Goal: Information Seeking & Learning: Compare options

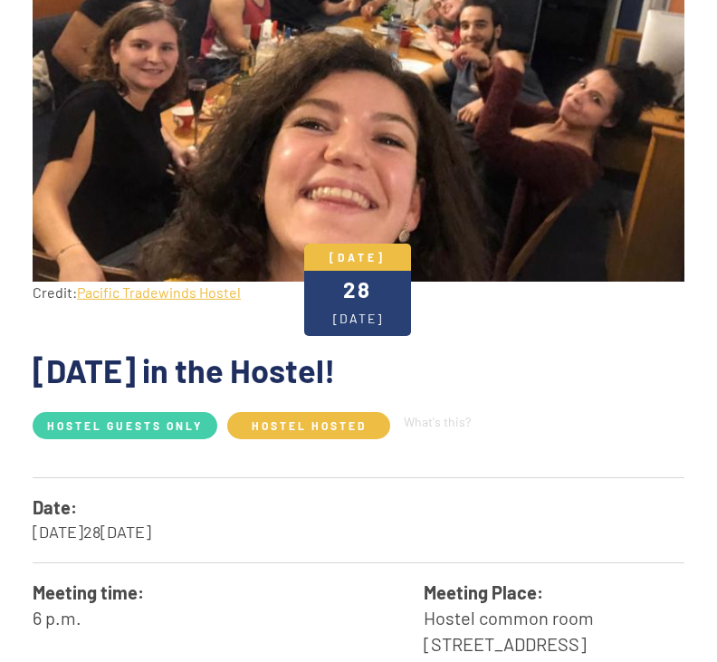
scroll to position [296, 0]
click at [629, 203] on img at bounding box center [359, 62] width 652 height 440
click at [617, 243] on img at bounding box center [359, 62] width 652 height 440
click at [343, 417] on span "Hostel Hosted" at bounding box center [308, 425] width 163 height 27
click at [348, 419] on span "Hostel Hosted" at bounding box center [308, 425] width 163 height 27
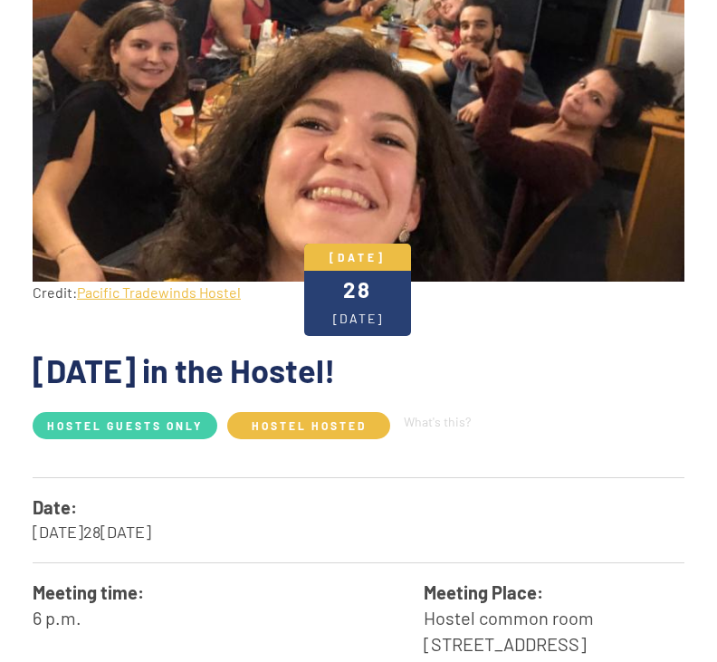
click at [339, 428] on span "Hostel Hosted" at bounding box center [308, 425] width 163 height 27
click at [340, 431] on span "Hostel Hosted" at bounding box center [308, 425] width 163 height 27
click at [335, 433] on span "Hostel Hosted" at bounding box center [308, 425] width 163 height 27
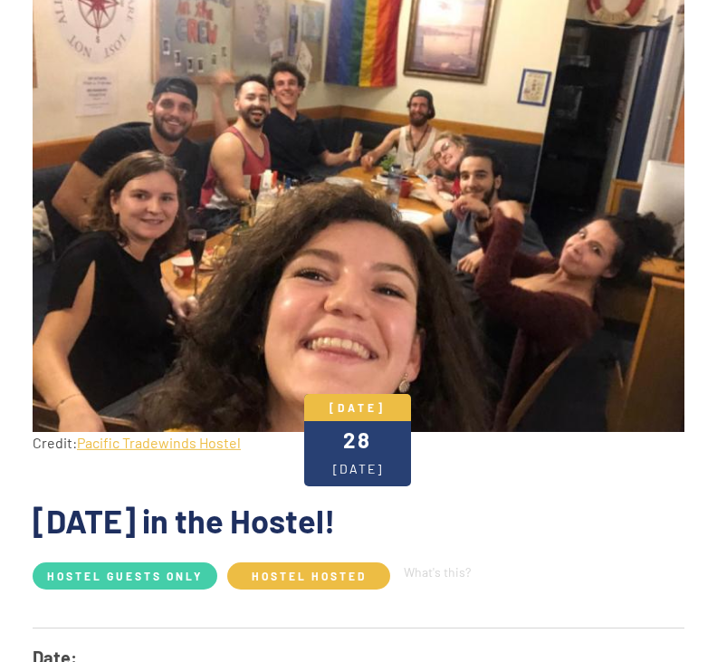
scroll to position [136, 0]
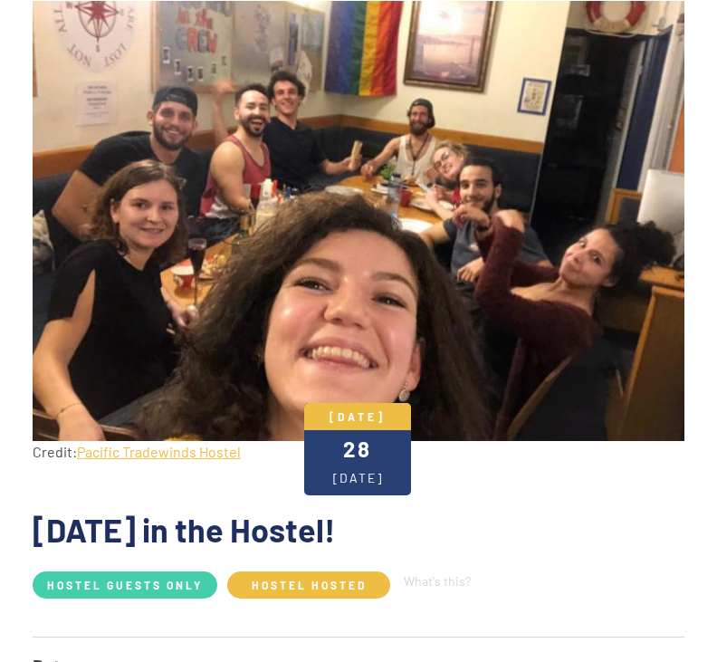
click at [216, 449] on link "Pacific Tradewinds Hostel" at bounding box center [159, 451] width 164 height 17
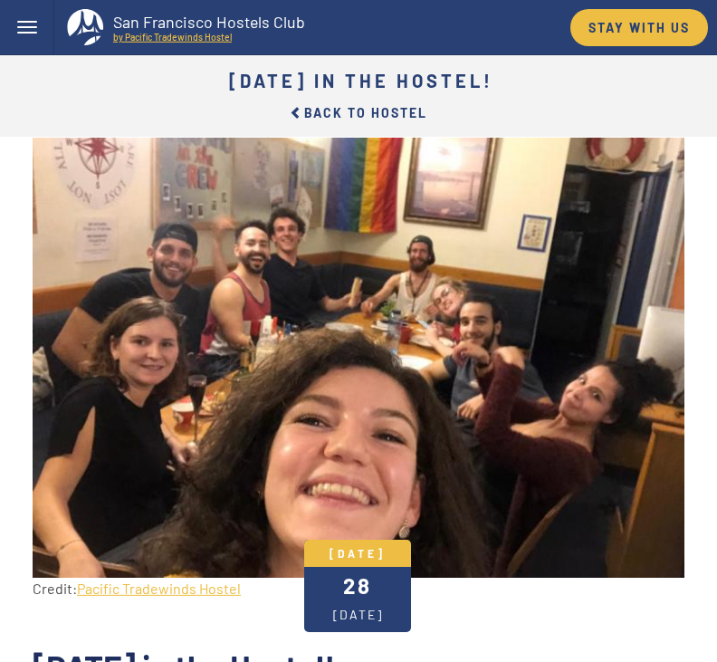
scroll to position [195, 0]
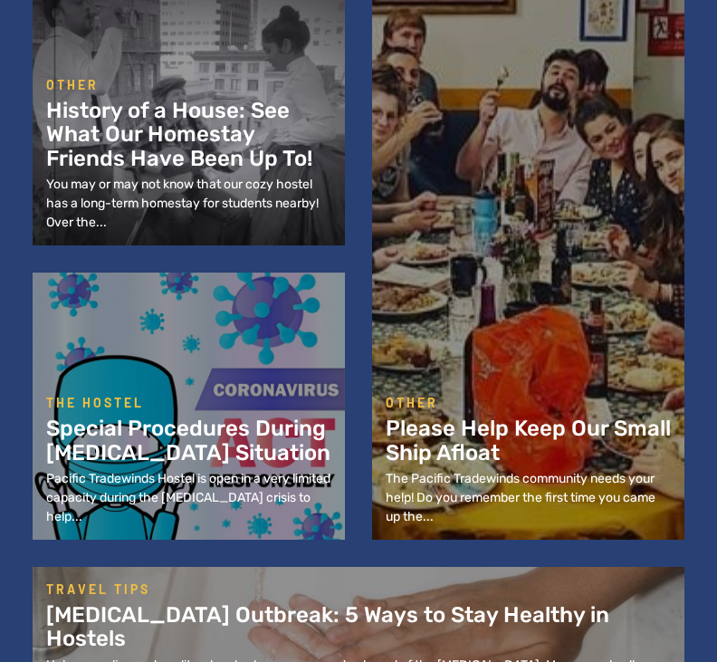
scroll to position [1349, 0]
click at [580, 465] on h2 "Please Help Keep Our Small Ship Afloat​" at bounding box center [528, 441] width 285 height 48
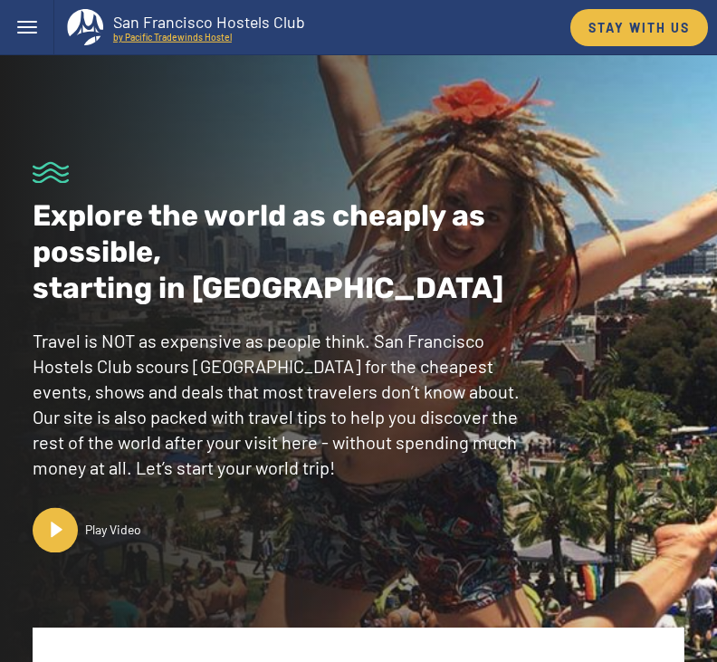
scroll to position [1407, 0]
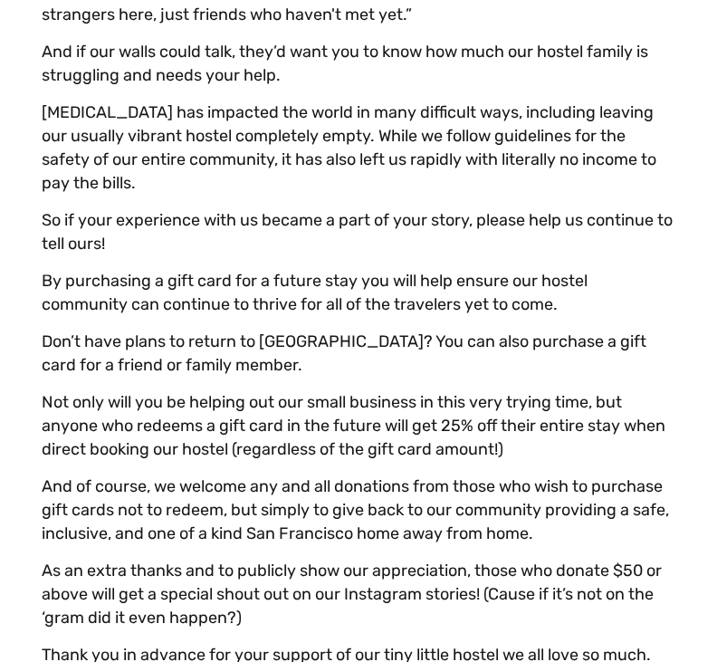
scroll to position [1472, 0]
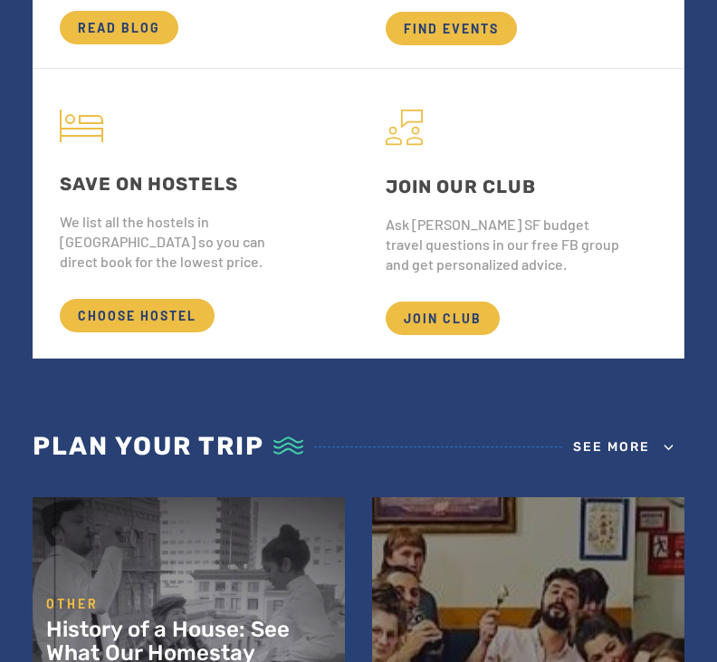
scroll to position [850, 0]
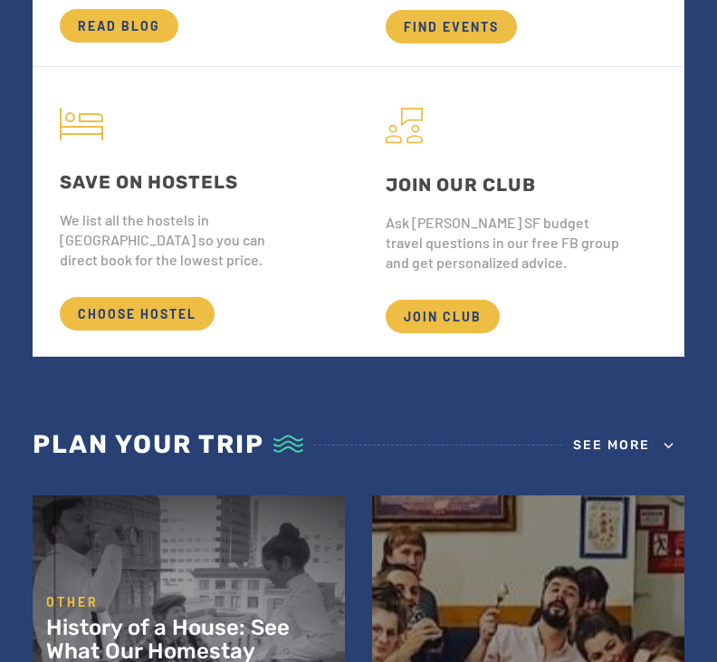
click at [171, 331] on span "CHOOSE HOSTEL" at bounding box center [137, 315] width 155 height 34
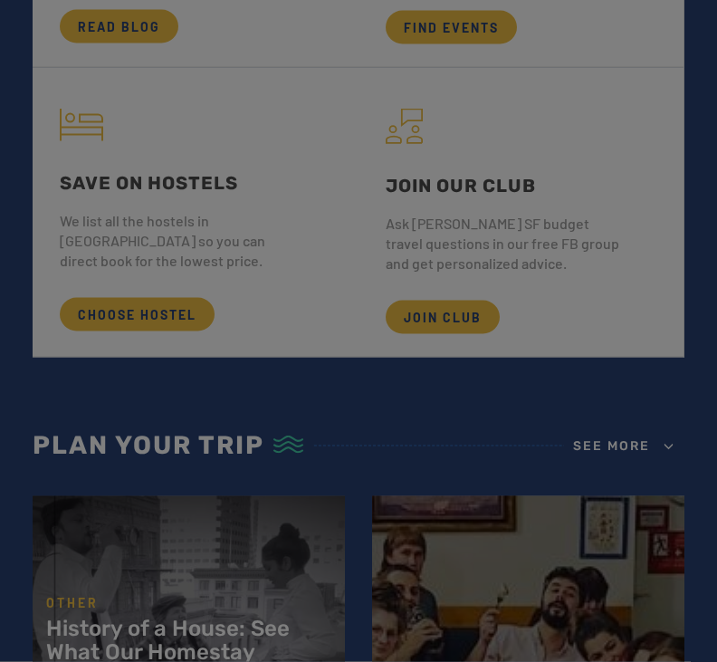
scroll to position [850, 0]
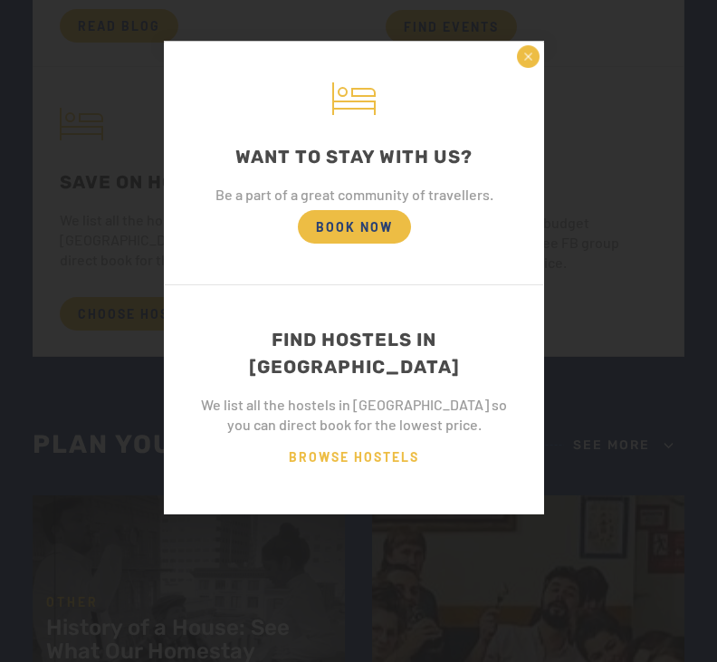
click at [440, 327] on div "FIND HOSTELS IN SF" at bounding box center [354, 353] width 324 height 54
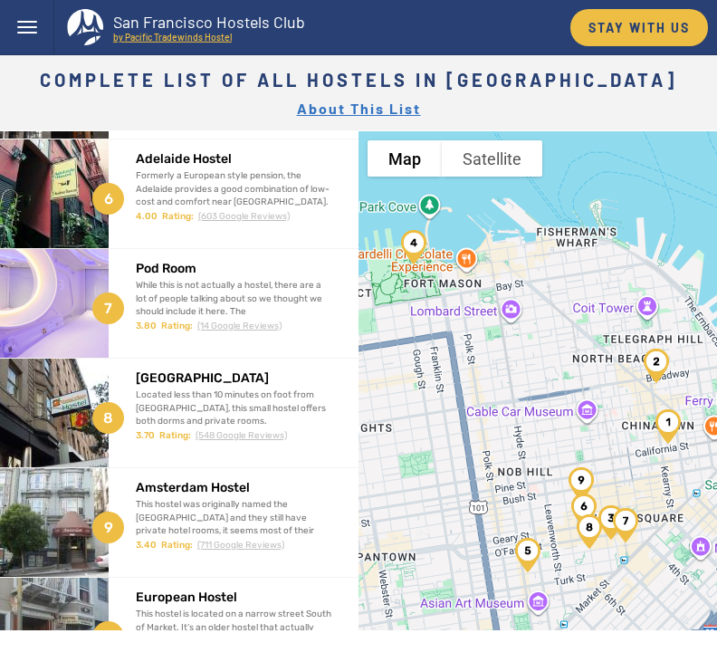
scroll to position [539, 0]
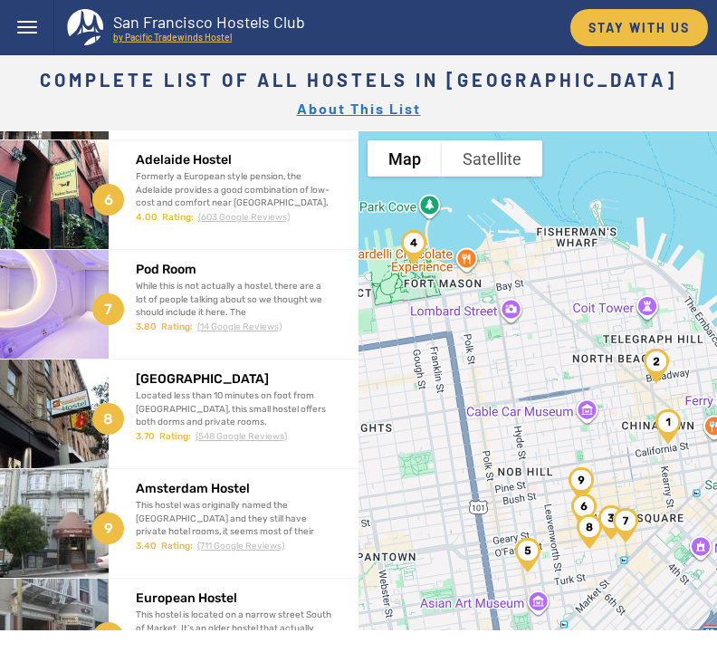
click at [273, 383] on h2 "[GEOGRAPHIC_DATA]" at bounding box center [234, 379] width 196 height 14
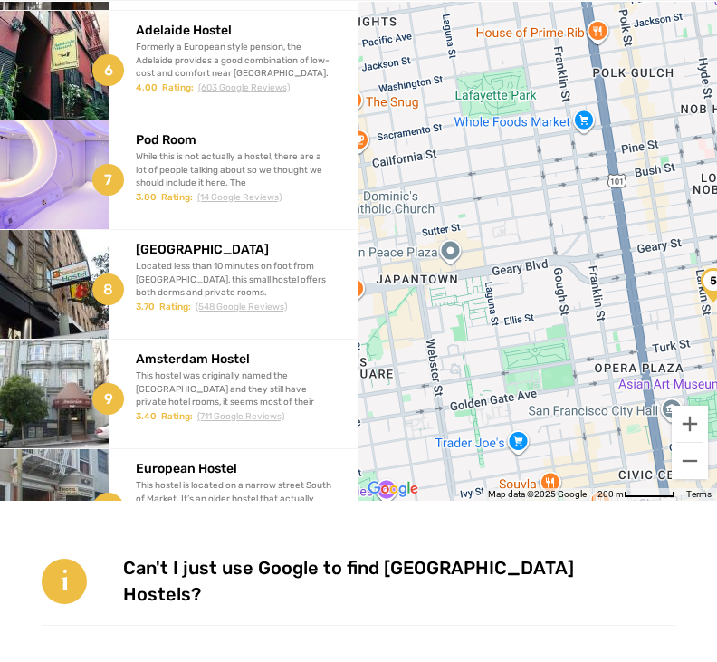
scroll to position [163, 0]
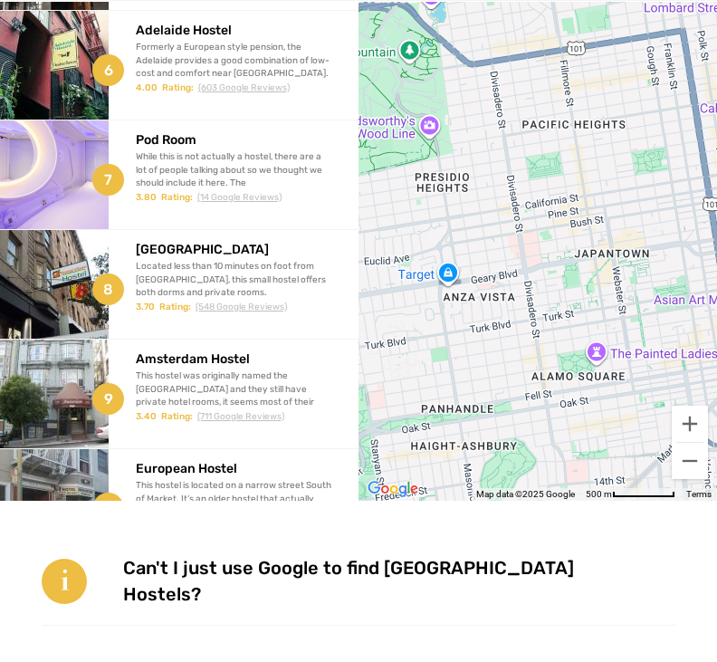
click at [258, 258] on div "Orange Village Hostel Located less than 10 minutes on foot from Union Square, t…" at bounding box center [234, 272] width 196 height 85
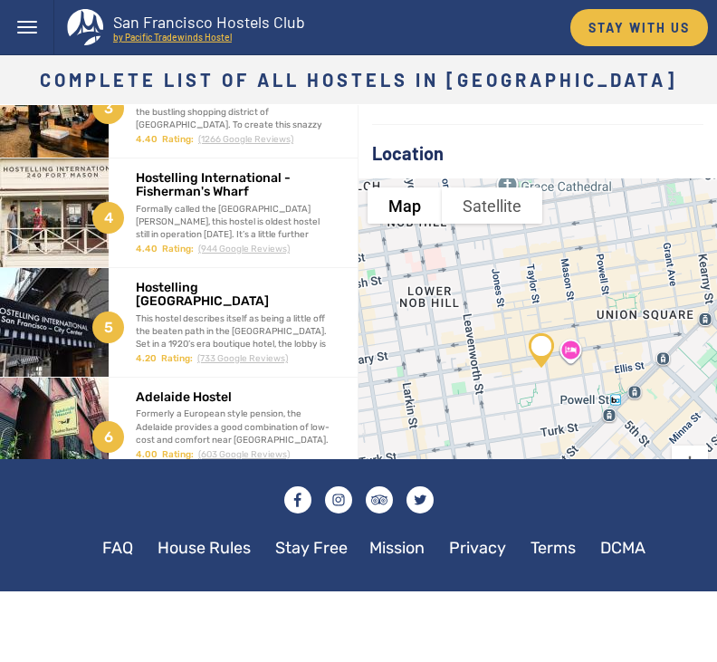
scroll to position [277, 0]
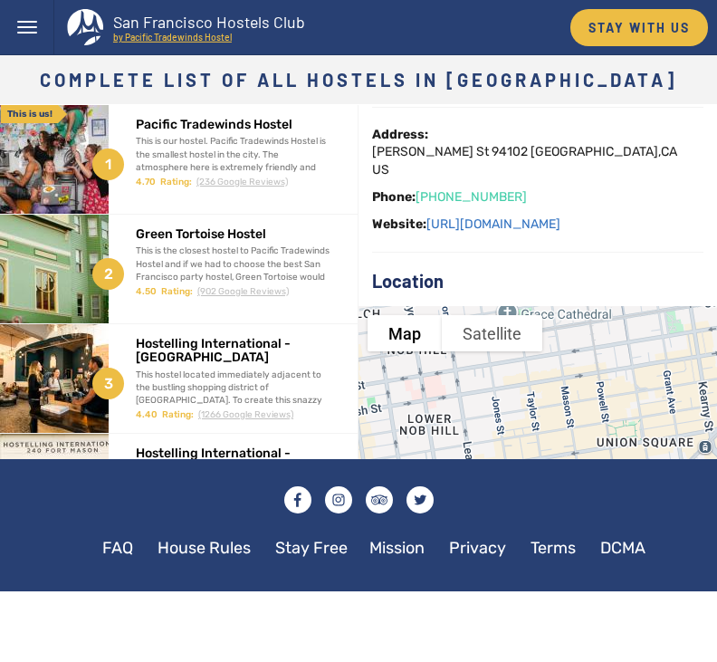
scroll to position [196, 0]
click at [530, 216] on link "[URL][DOMAIN_NAME]" at bounding box center [494, 223] width 134 height 15
click at [259, 145] on div "This is our hostel. Pacific Tradewinds Hostel is the smallest hostel in the cit…" at bounding box center [233, 180] width 195 height 91
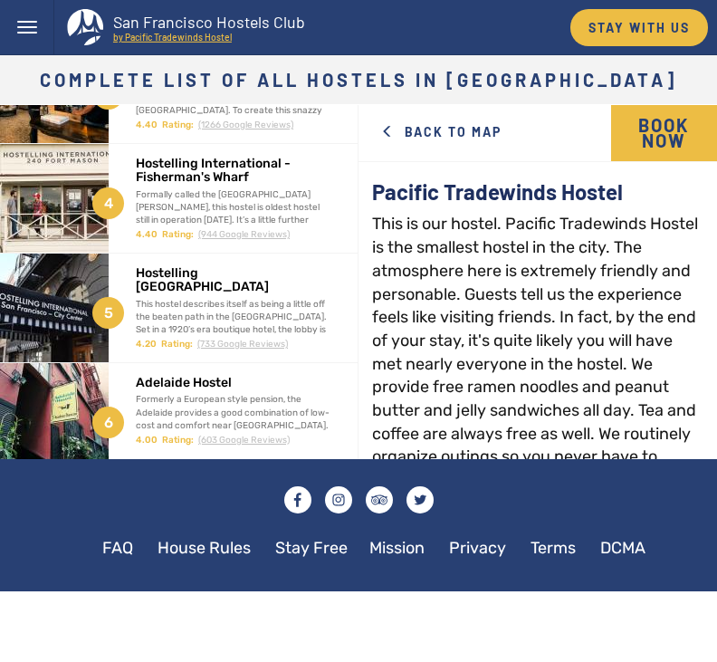
scroll to position [294, 0]
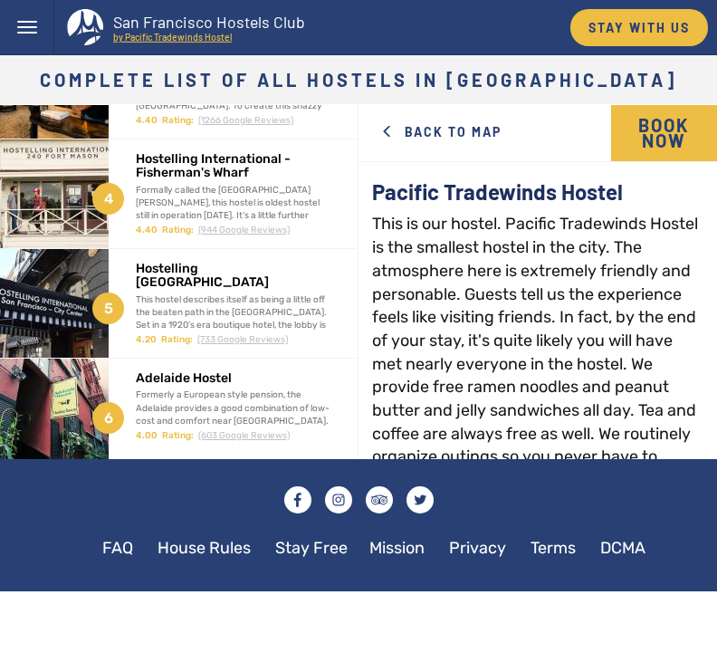
click at [299, 283] on h2 "Hostelling [GEOGRAPHIC_DATA]" at bounding box center [233, 276] width 195 height 28
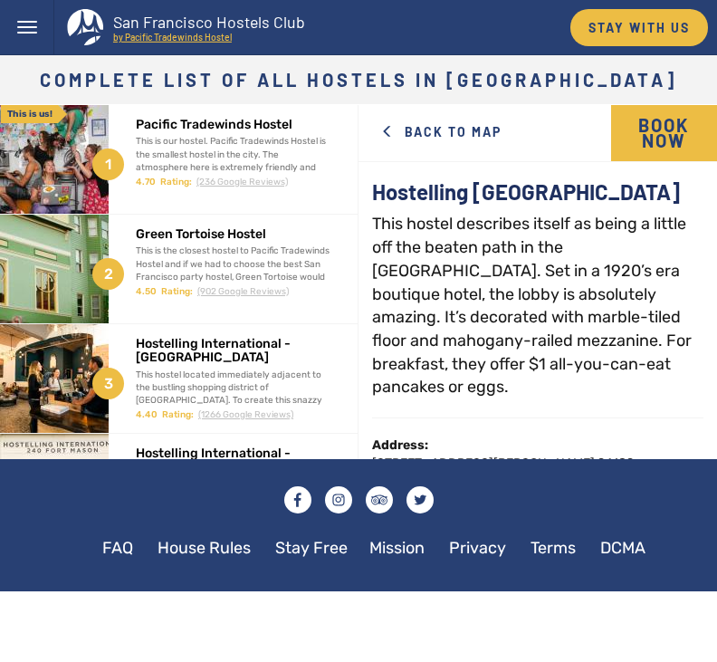
click at [302, 290] on div "Green Tortoise Hostel This is the closest hostel to Pacific Tradewinds Hostel a…" at bounding box center [233, 257] width 195 height 85
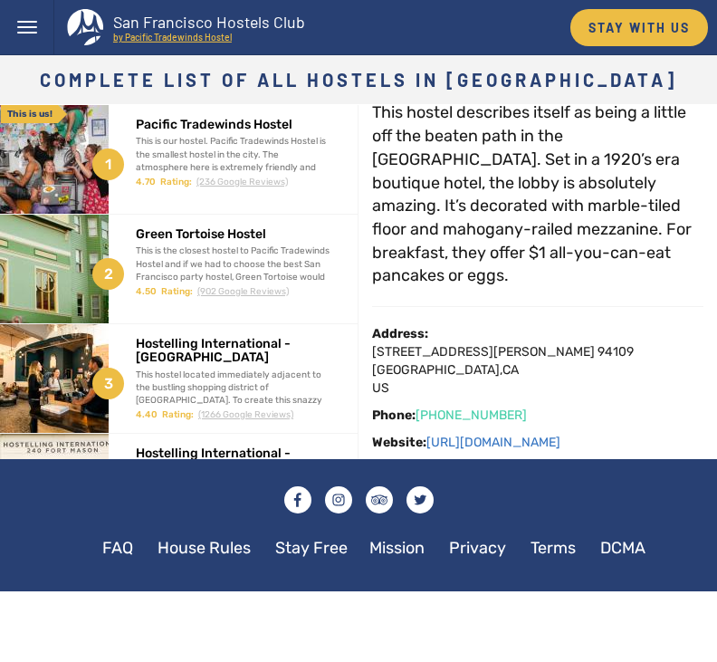
scroll to position [115, 0]
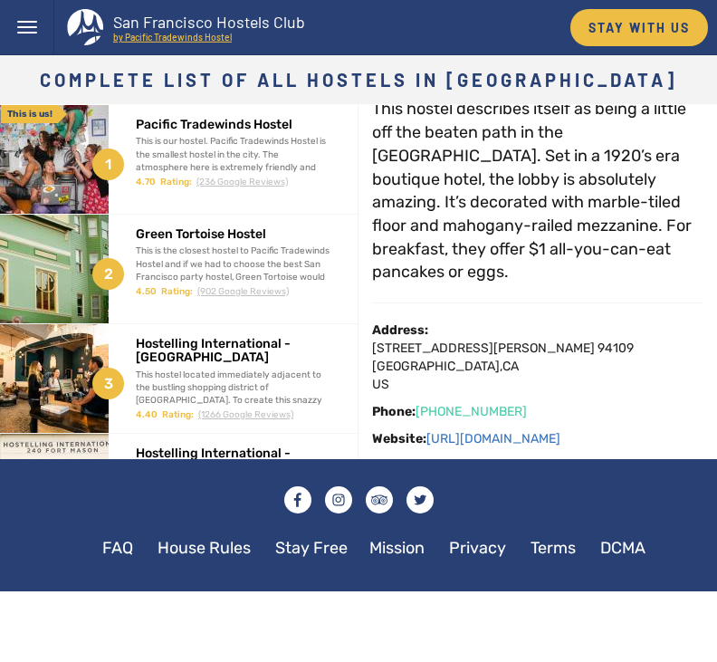
click at [538, 433] on link "https://www.hihostels.com/hostels/hi-san-francisco-city-center" at bounding box center [494, 438] width 134 height 15
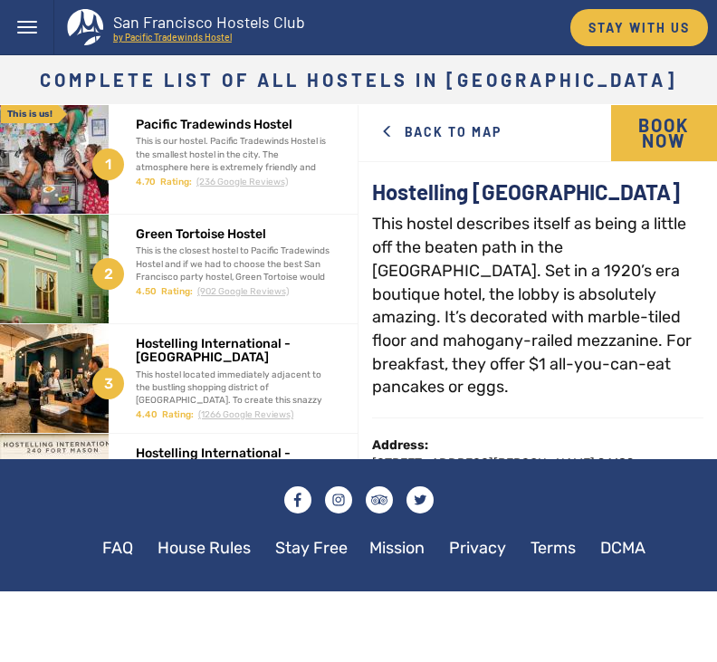
scroll to position [0, 0]
